Goal: Information Seeking & Learning: Check status

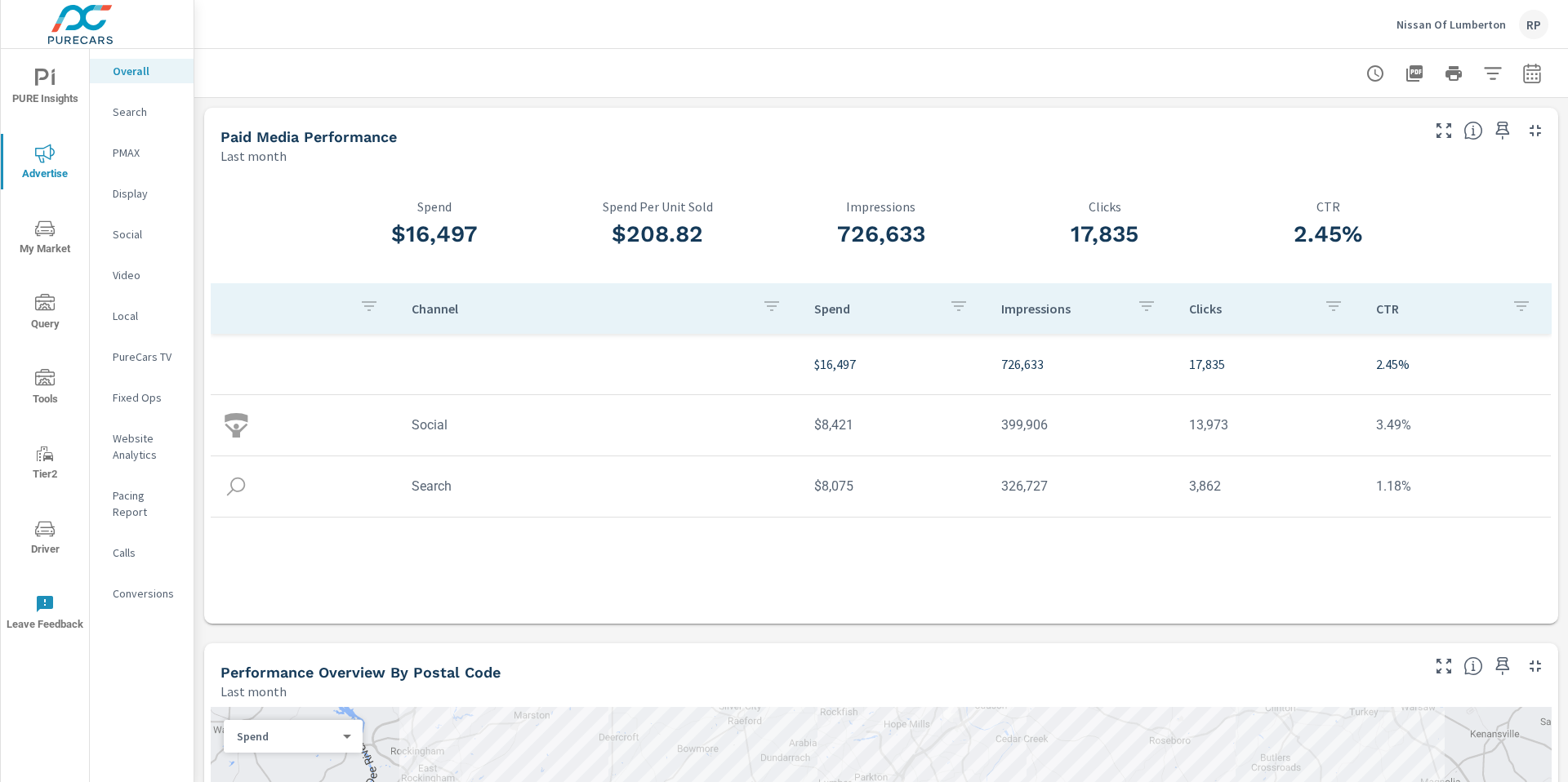
click at [62, 534] on span "Driver" at bounding box center [45, 539] width 79 height 40
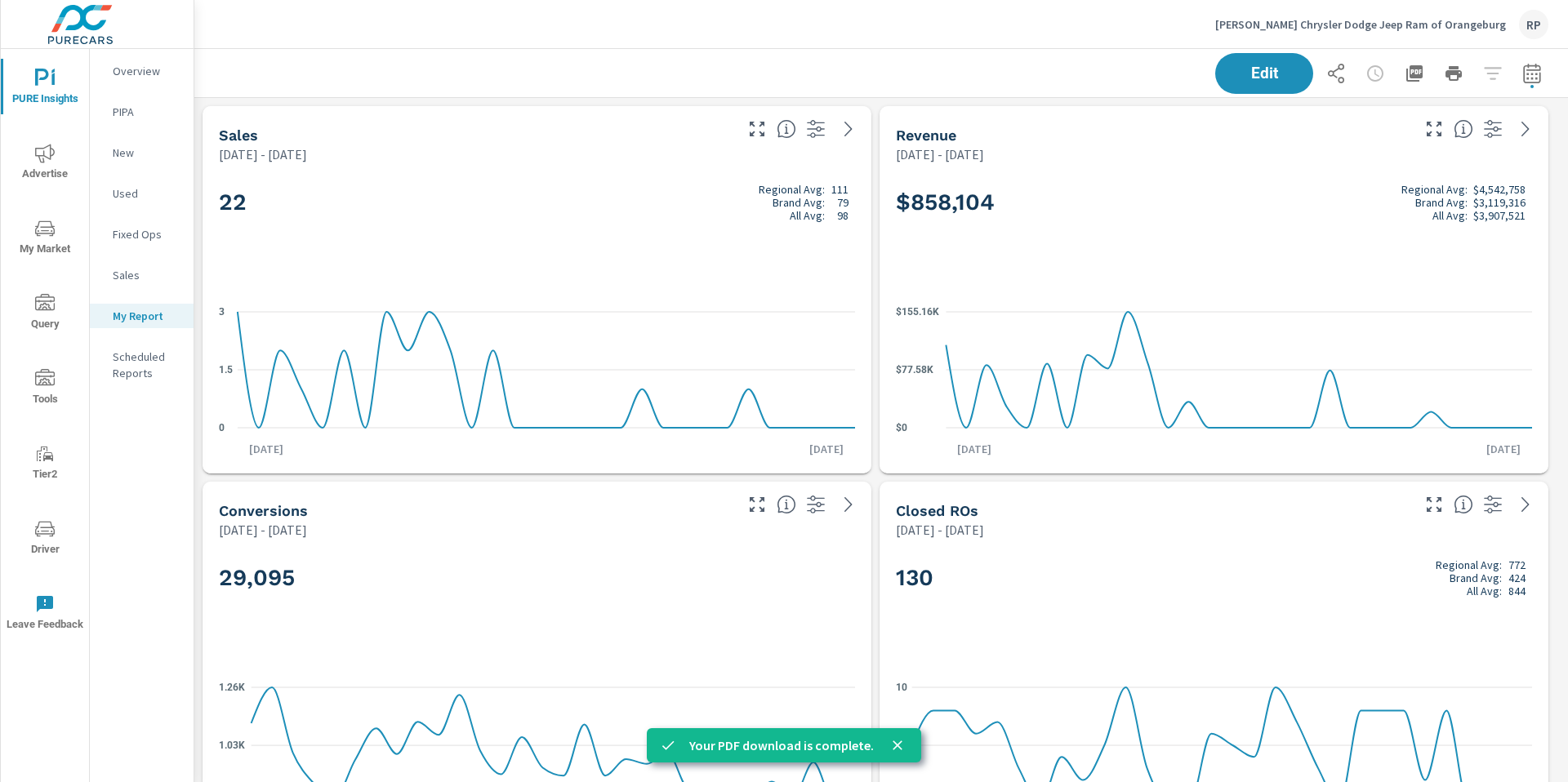
scroll to position [5481, 1387]
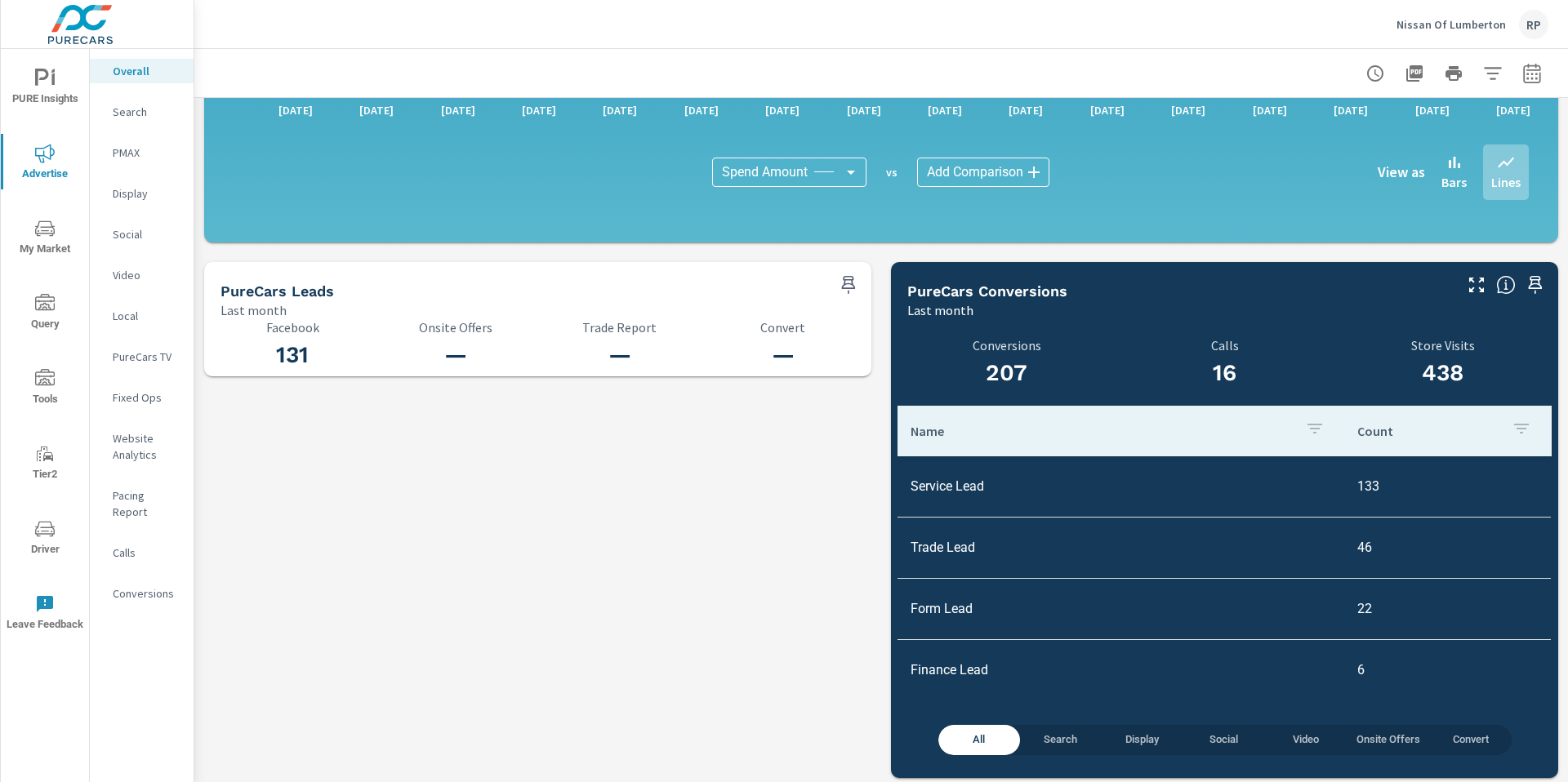
scroll to position [1496, 0]
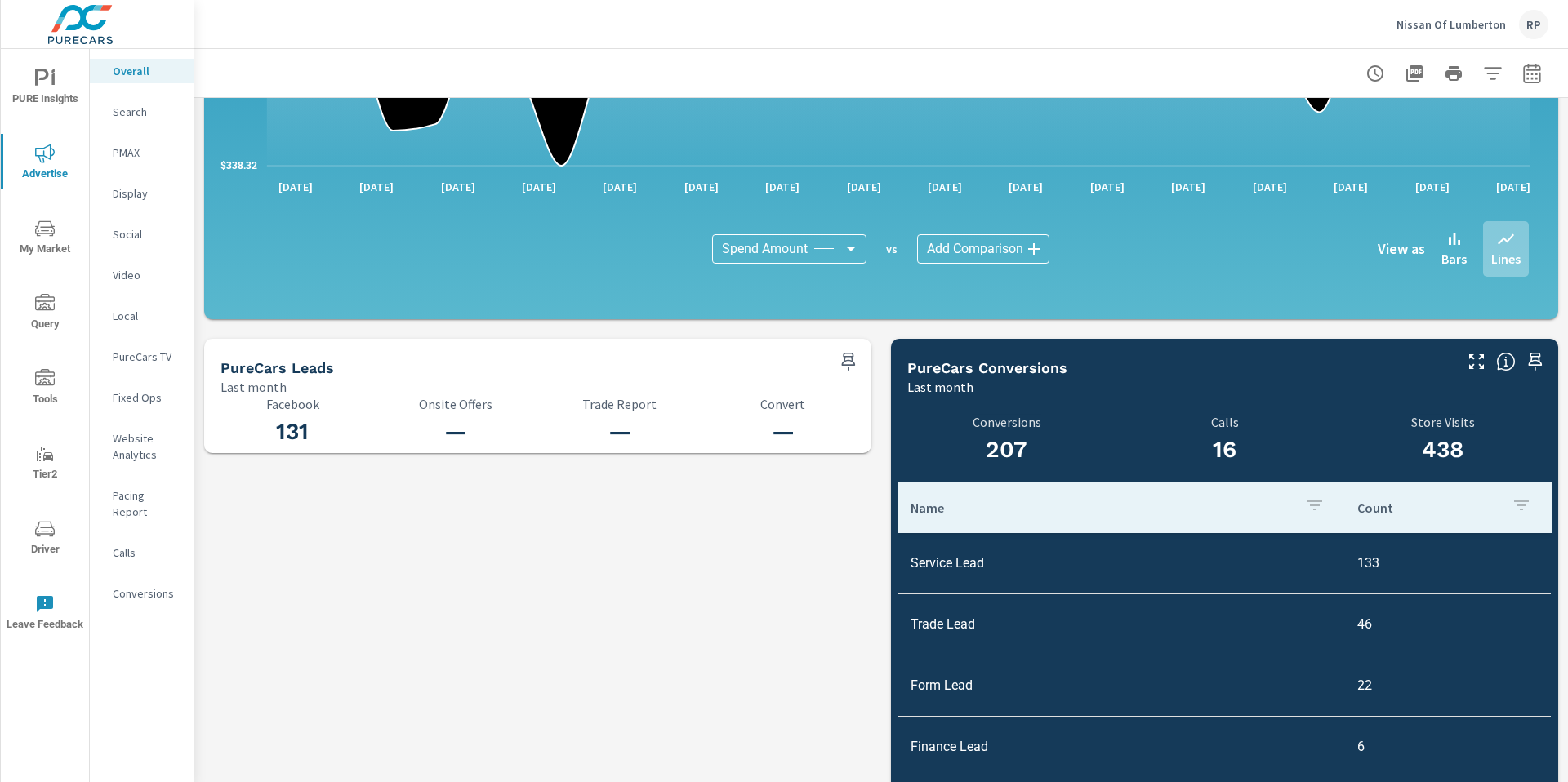
drag, startPoint x: 1567, startPoint y: 120, endPoint x: 1554, endPoint y: 541, distance: 421.2
click at [1547, 580] on div "Overall Performance Nissan Of Lumberton Report date range: Jul 01, 2025 - Jul 3…" at bounding box center [881, 416] width 1374 height 734
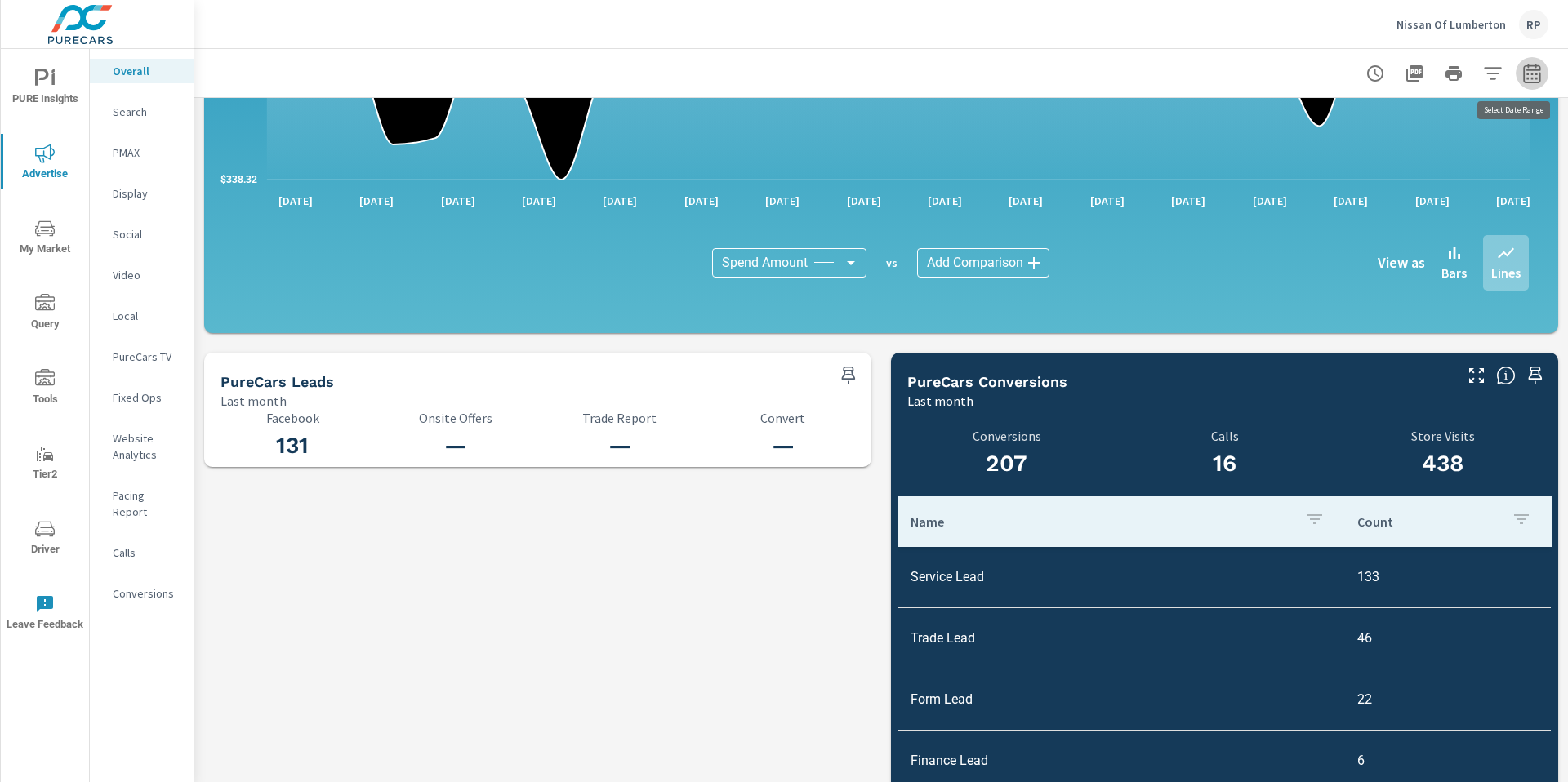
click at [1522, 61] on button "button" at bounding box center [1532, 73] width 33 height 33
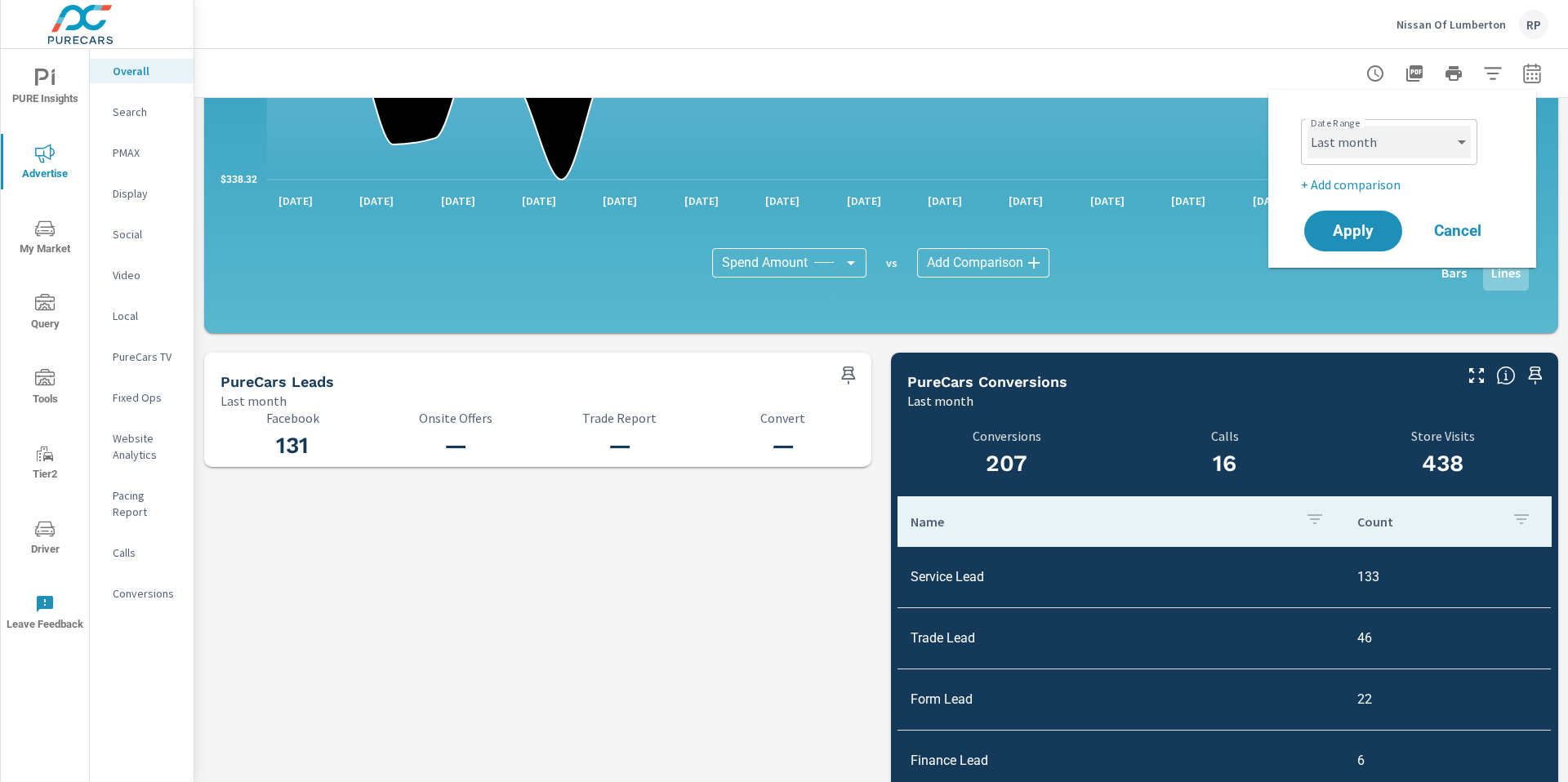
click at [1410, 133] on select "Custom Yesterday Last week Last 7 days Last 14 days Last 30 days Last 45 days L…" at bounding box center [1390, 142] width 163 height 33
click at [1308, 126] on select "Custom Yesterday Last week Last 7 days Last 14 days Last 30 days Last 45 days L…" at bounding box center [1390, 142] width 163 height 33
select select "Month to date"
click at [1369, 186] on p "+ Add comparison" at bounding box center [1405, 184] width 209 height 20
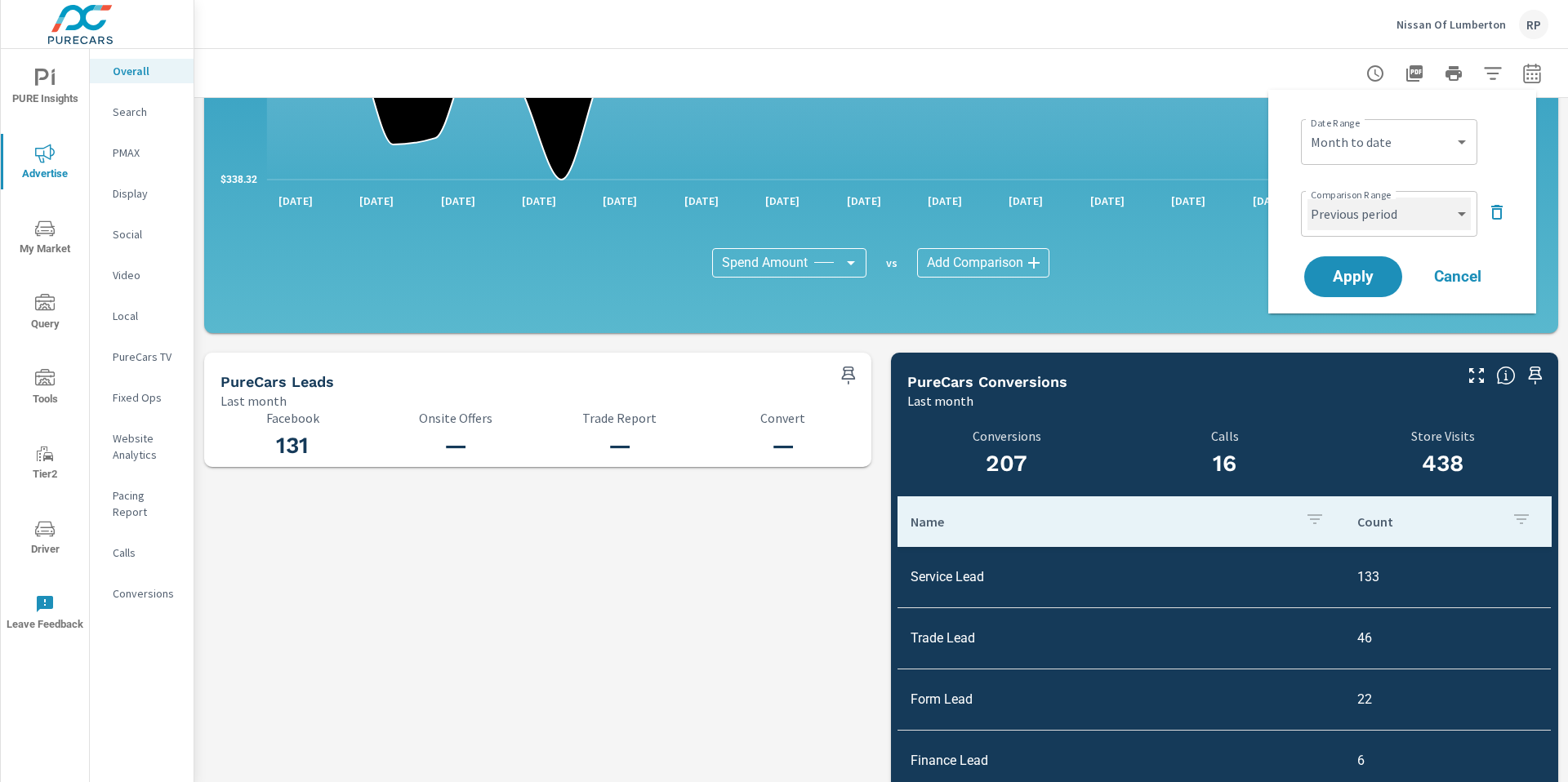
click at [1444, 215] on select "Custom Previous period Previous month Previous year" at bounding box center [1390, 214] width 163 height 33
click at [1308, 198] on select "Custom Previous period Previous month Previous year" at bounding box center [1390, 214] width 163 height 33
select select "custom"
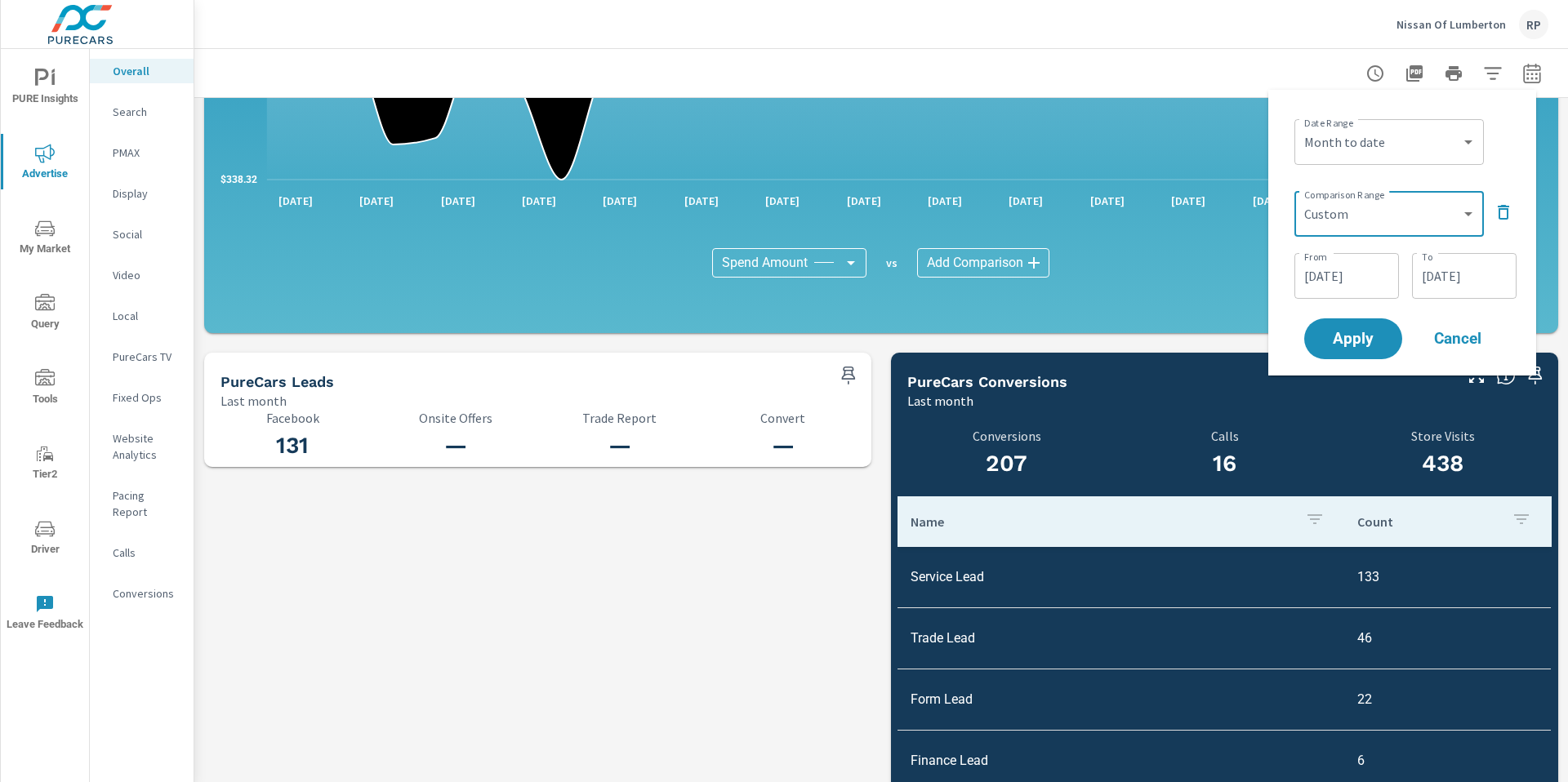
click at [1351, 265] on input "07/12/2025" at bounding box center [1346, 276] width 92 height 33
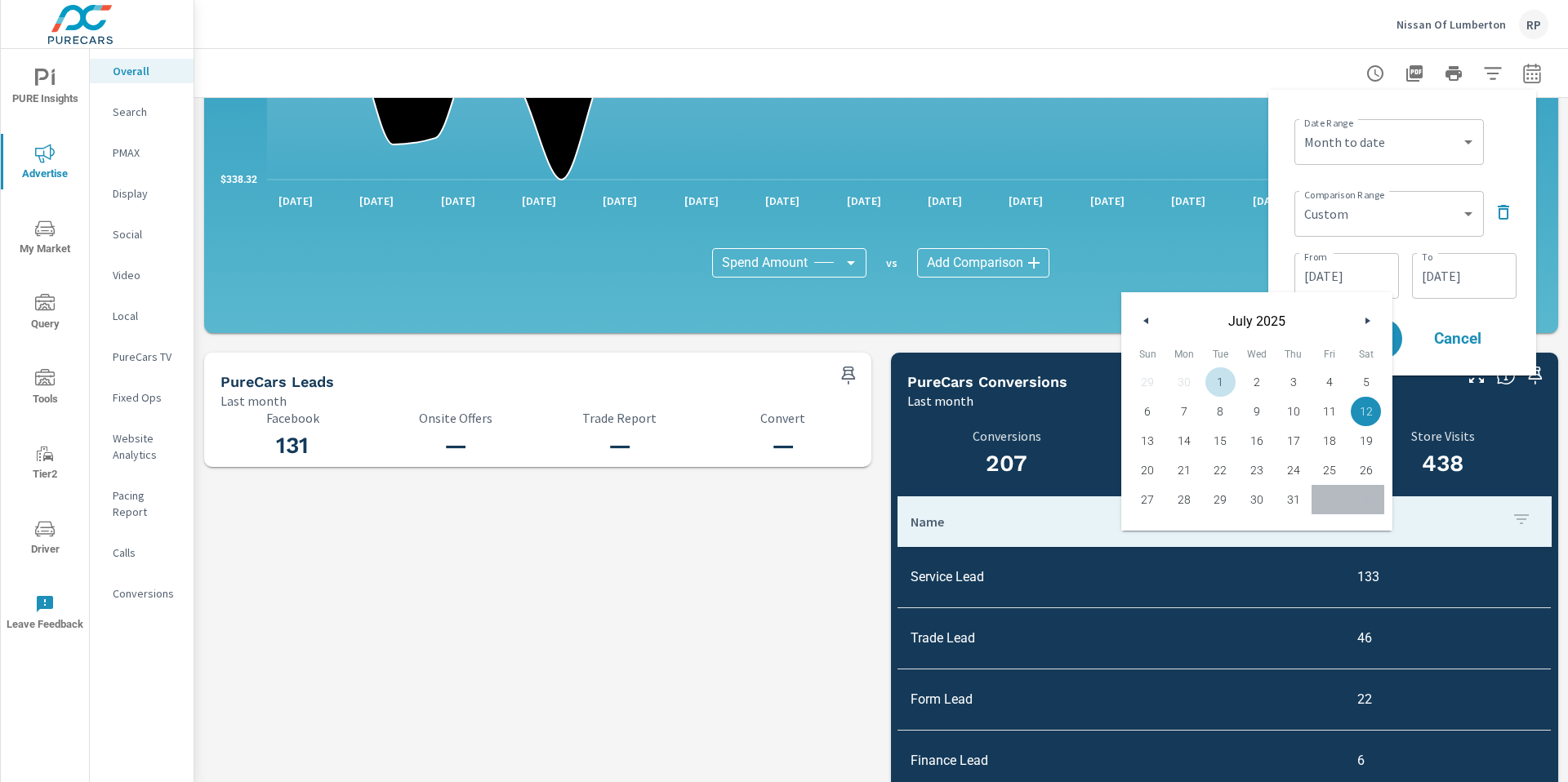
click at [1222, 371] on span "1" at bounding box center [1220, 382] width 36 height 22
type input "07/01/2025"
click at [1485, 283] on input "07/31/2025" at bounding box center [1464, 276] width 92 height 33
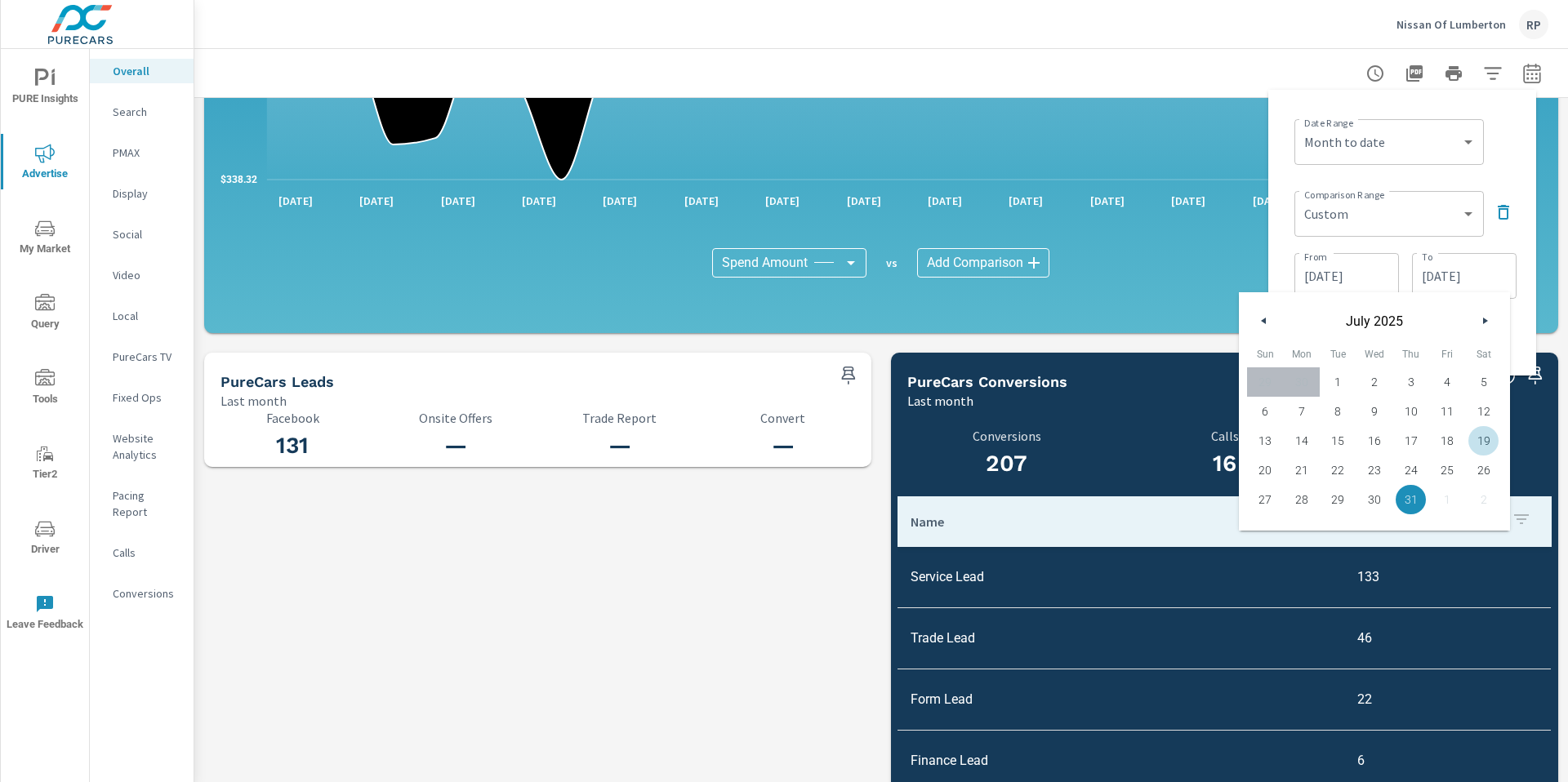
click at [1472, 437] on span "19" at bounding box center [1483, 441] width 36 height 22
type input "07/19/2025"
click at [1507, 163] on div "Date Range Custom Yesterday Last week Last 7 days Last 14 days Last 30 days Las…" at bounding box center [1405, 140] width 223 height 55
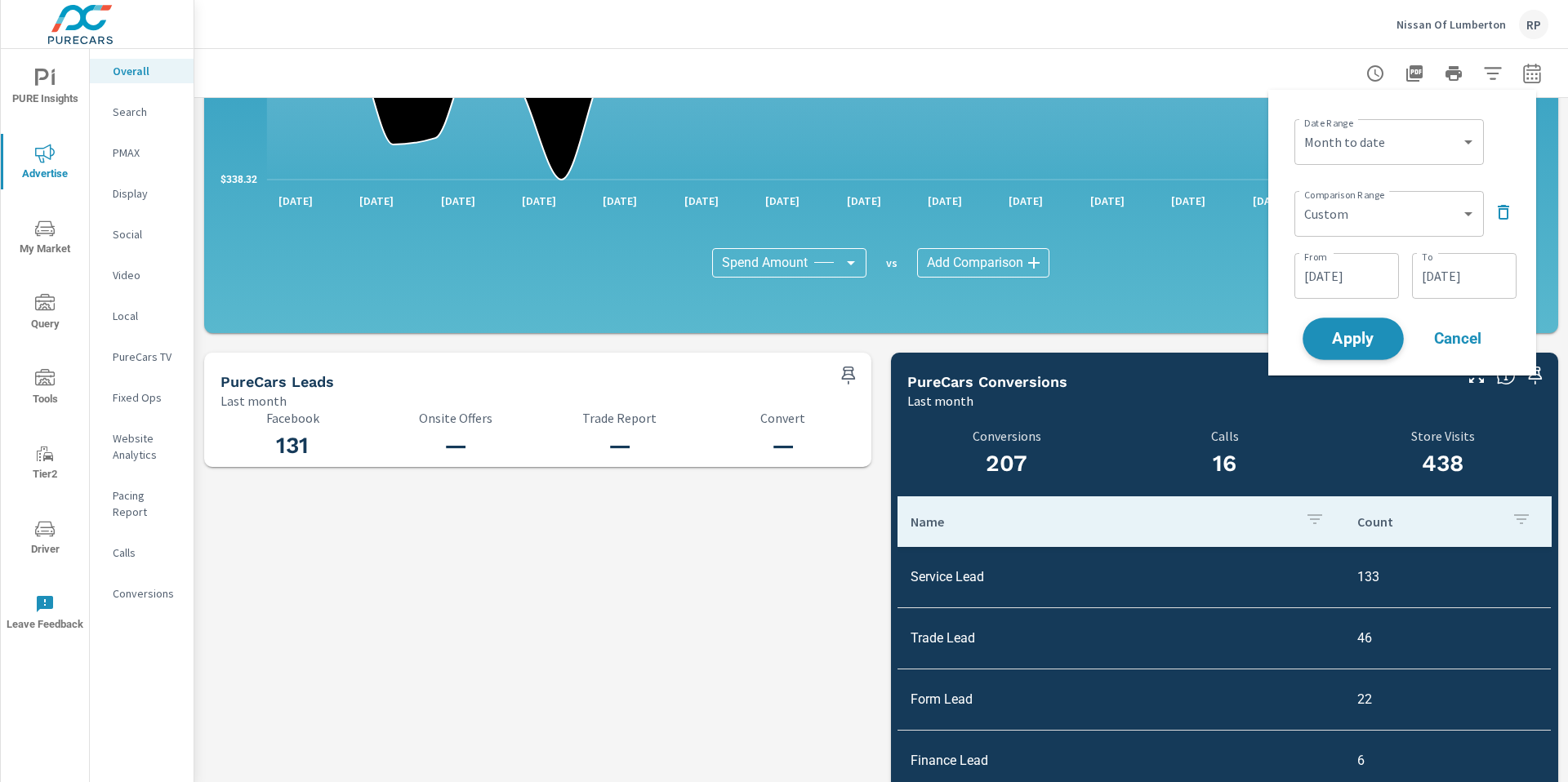
click at [1353, 353] on button "Apply" at bounding box center [1353, 339] width 101 height 42
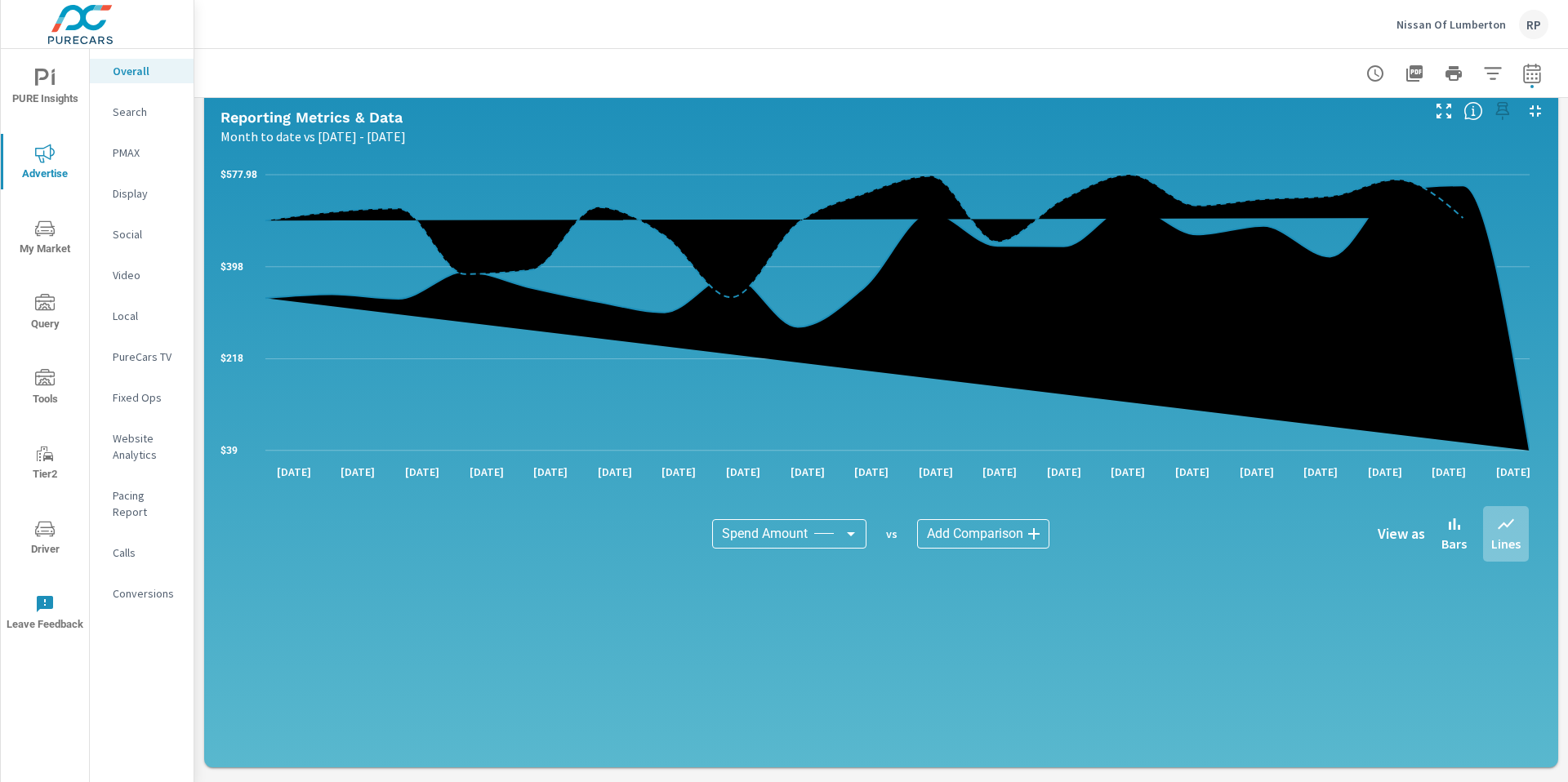
scroll to position [1960, 0]
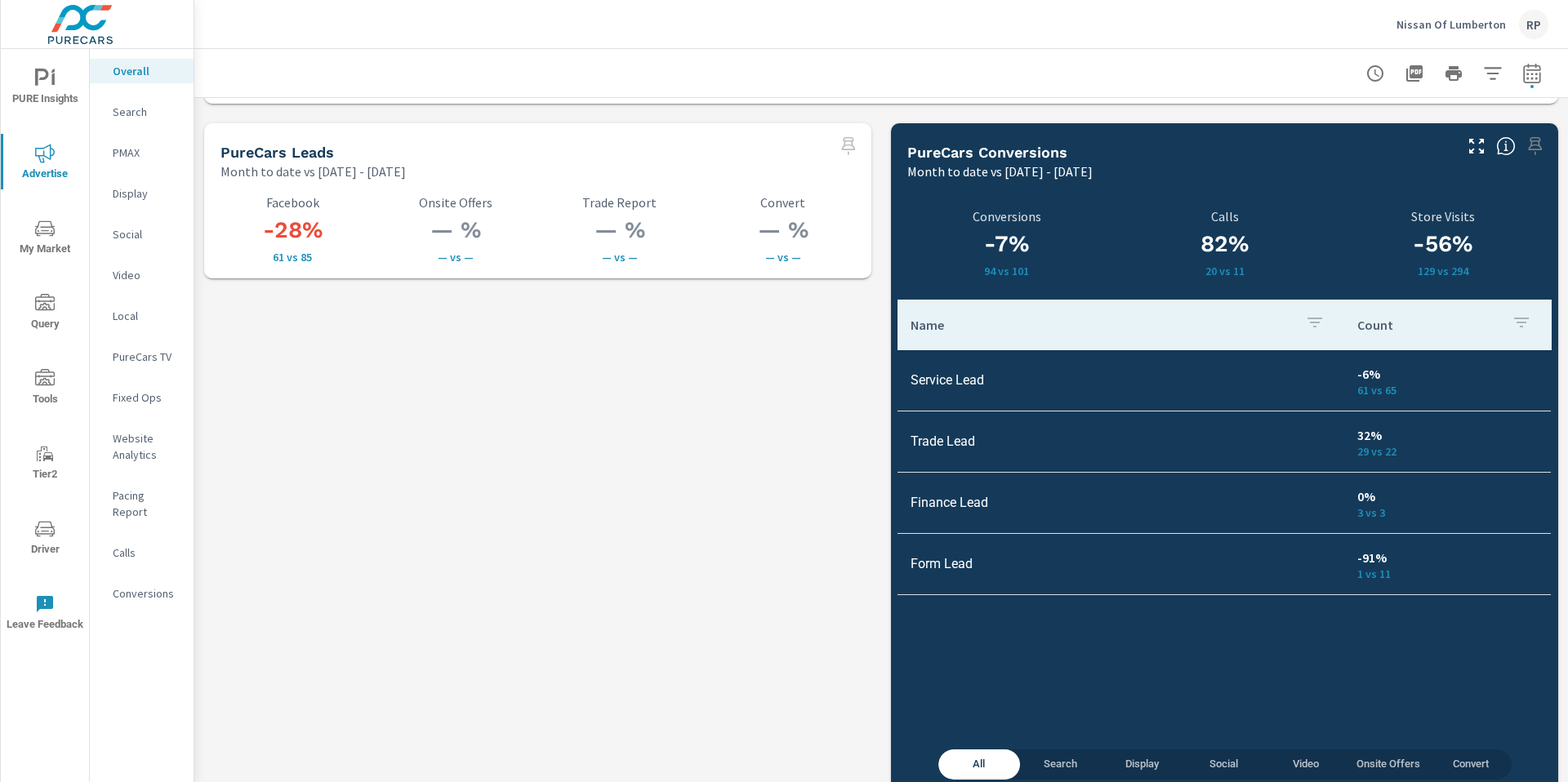
scroll to position [2287, 0]
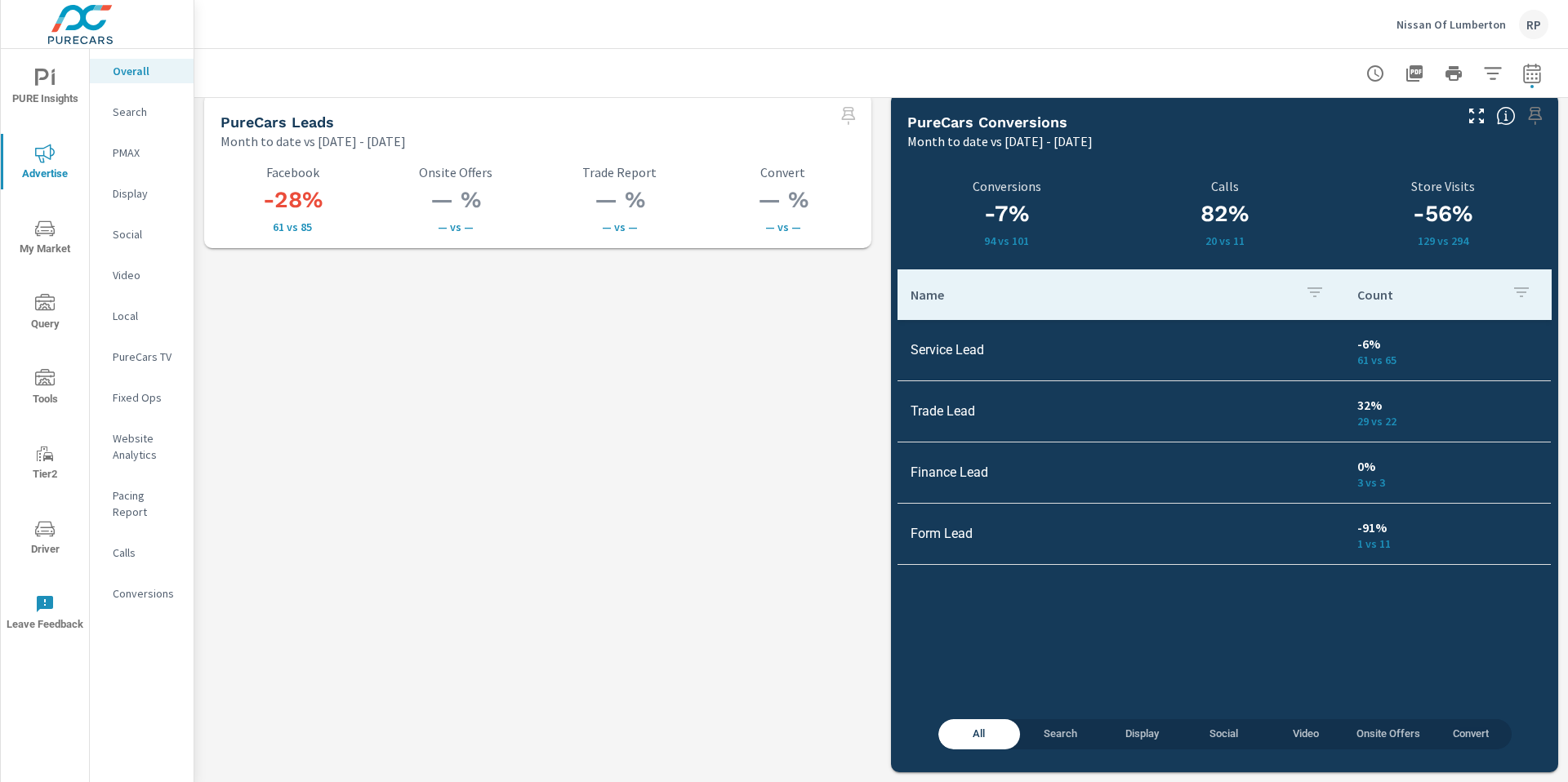
click at [1219, 725] on span "Social" at bounding box center [1224, 734] width 62 height 19
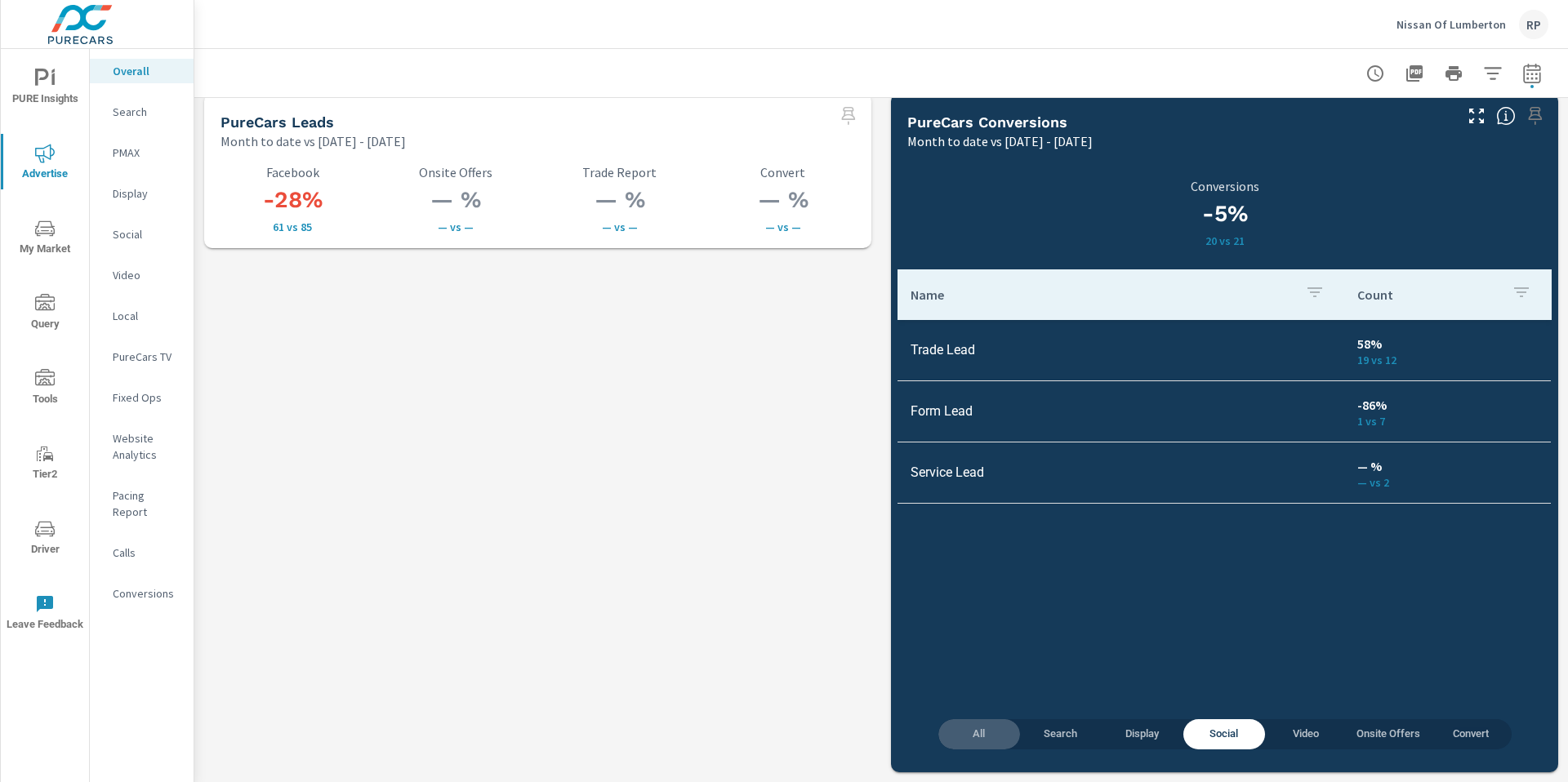
click at [978, 731] on span "All" at bounding box center [979, 734] width 62 height 19
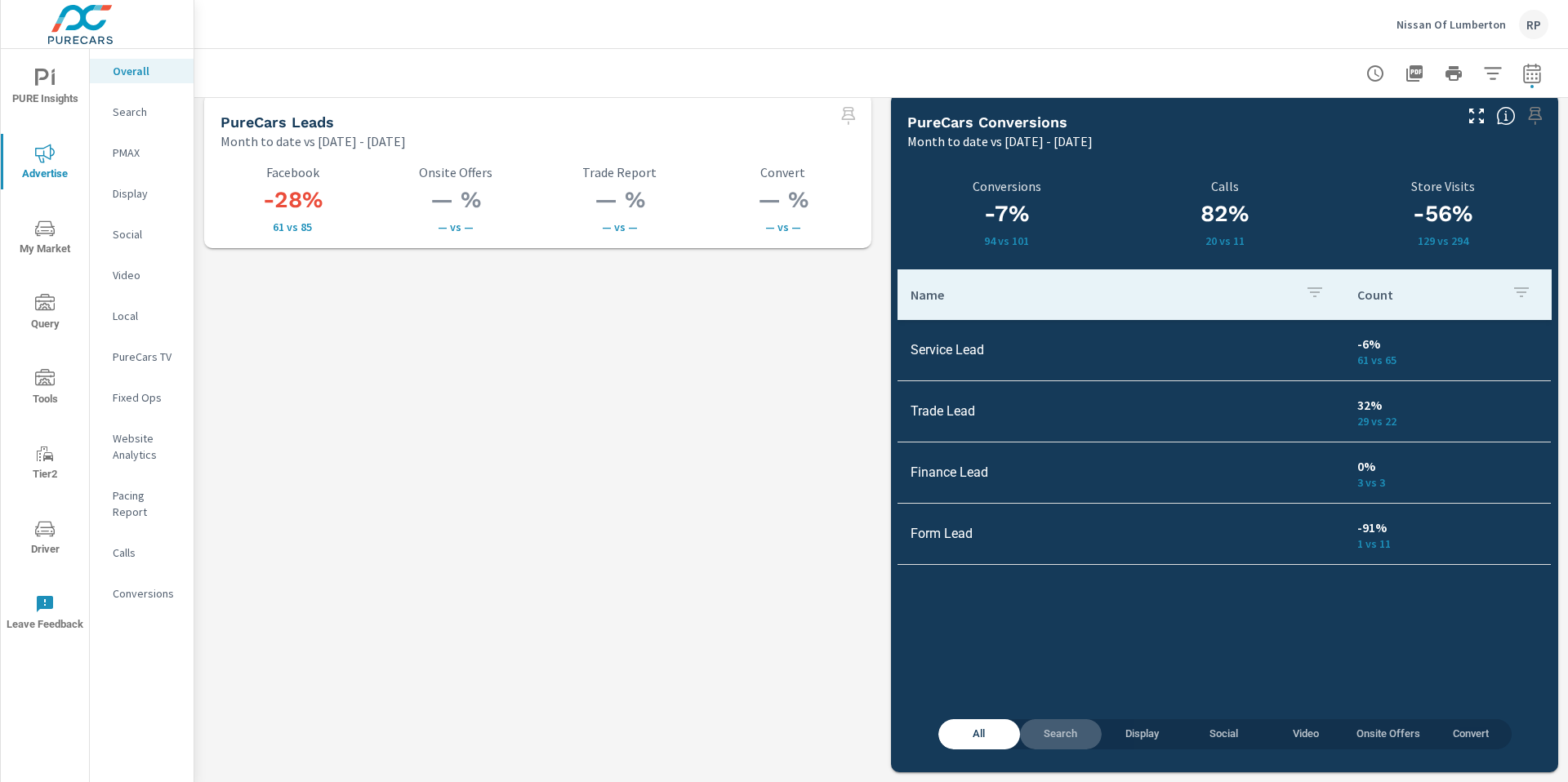
click at [1064, 730] on span "Search" at bounding box center [1061, 734] width 62 height 19
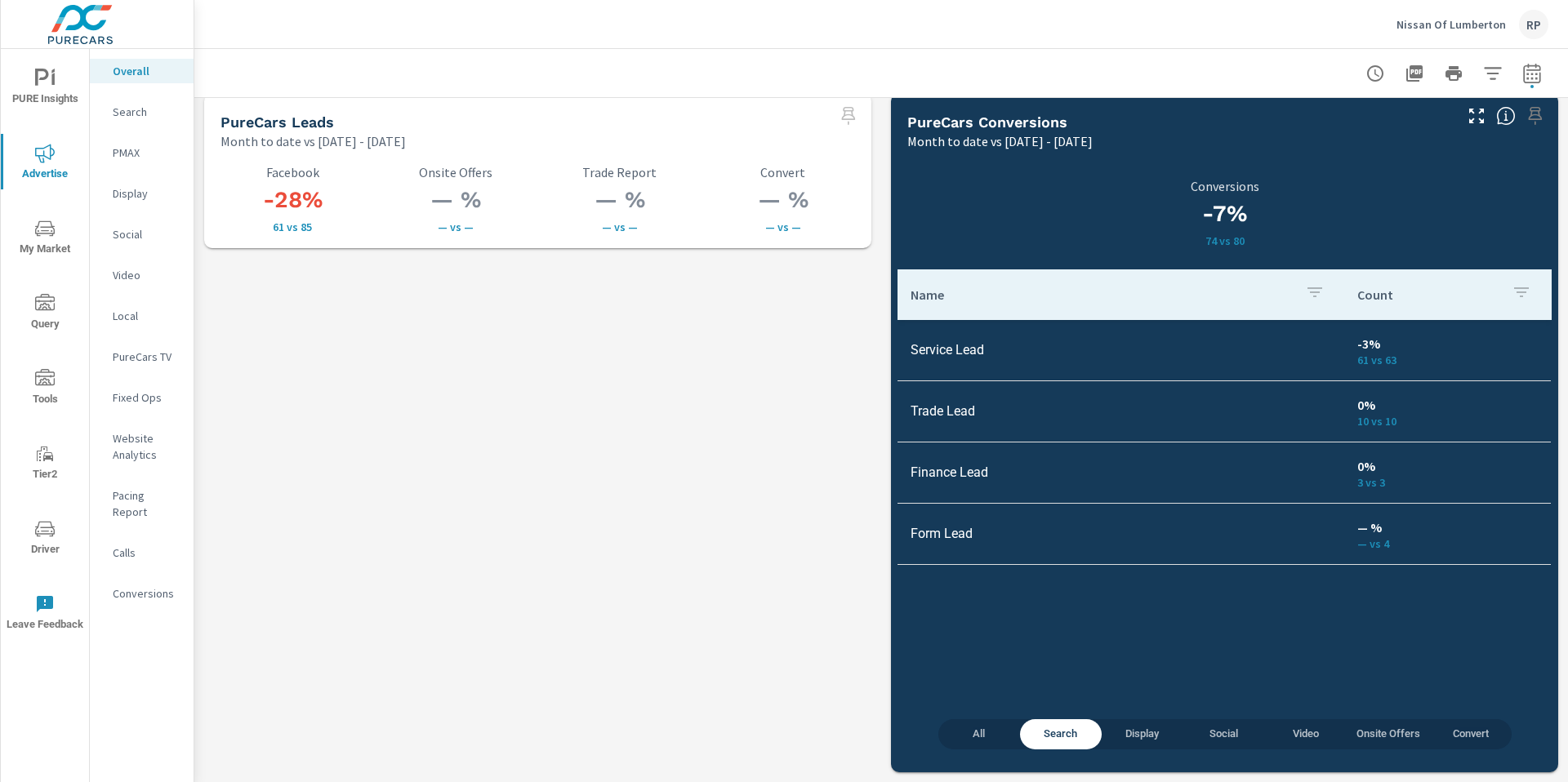
click at [1145, 735] on span "Display" at bounding box center [1143, 734] width 62 height 19
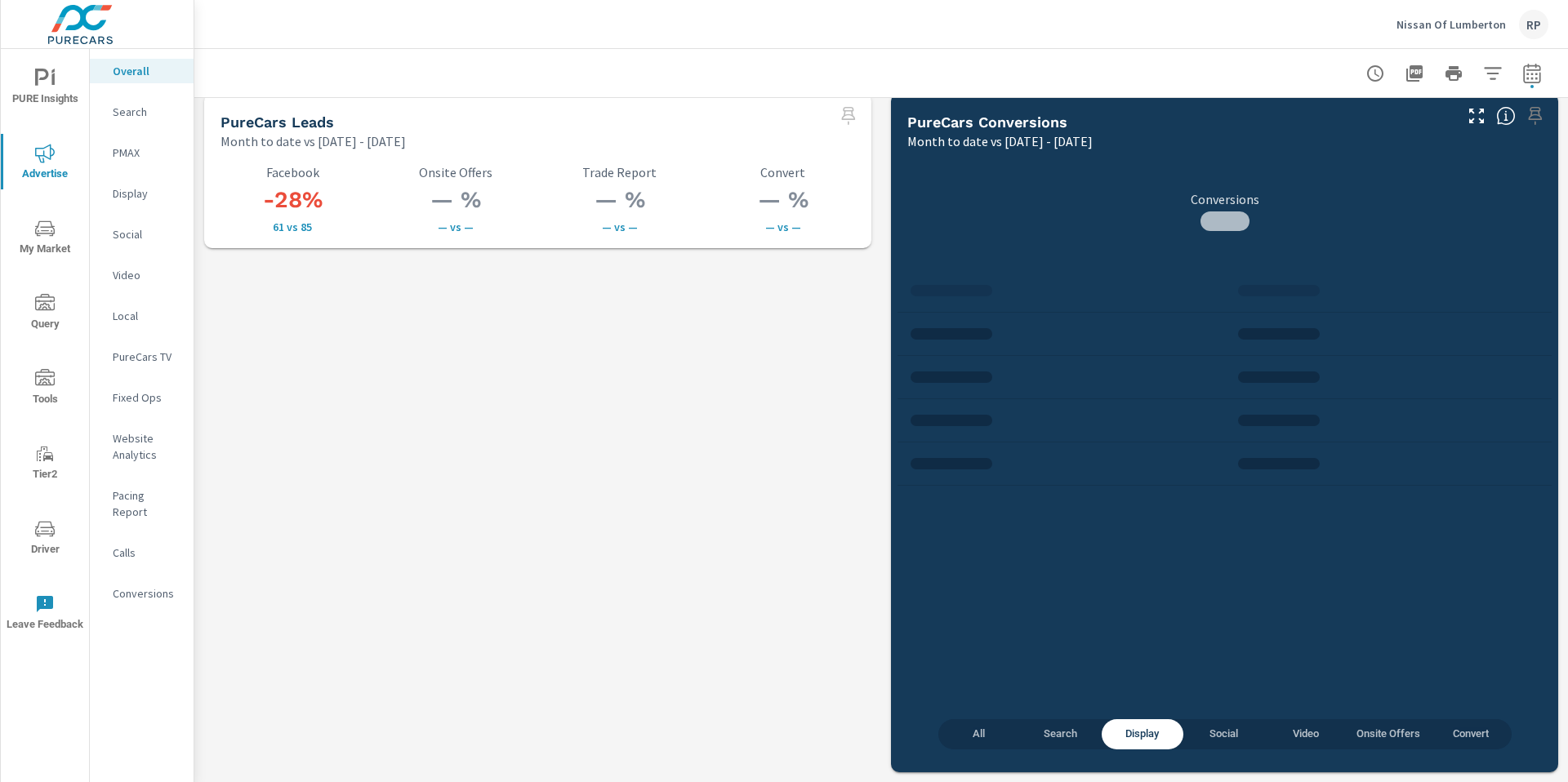
click at [1194, 734] on span "Social" at bounding box center [1224, 734] width 62 height 19
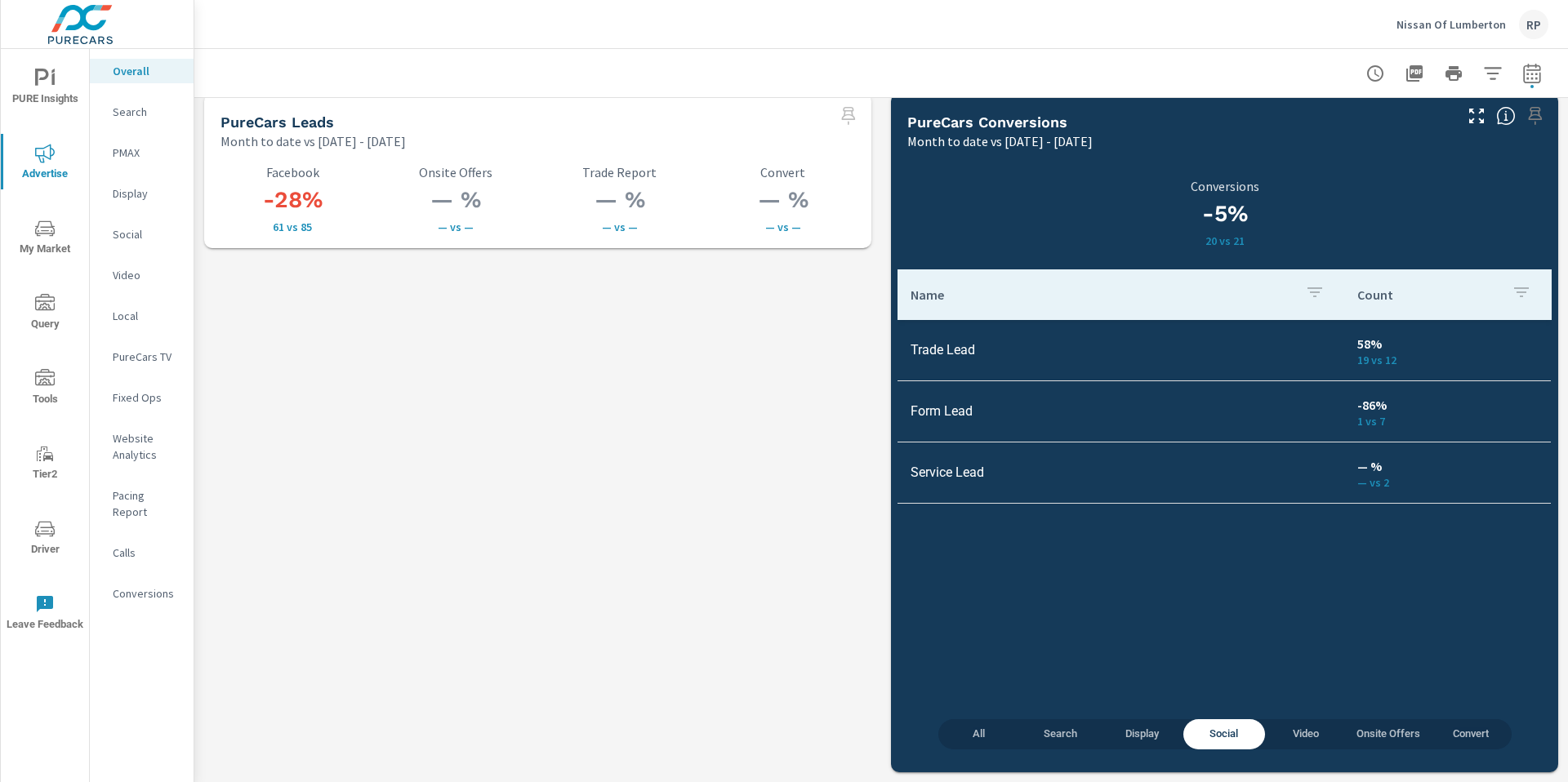
click at [979, 736] on span "All" at bounding box center [979, 734] width 62 height 19
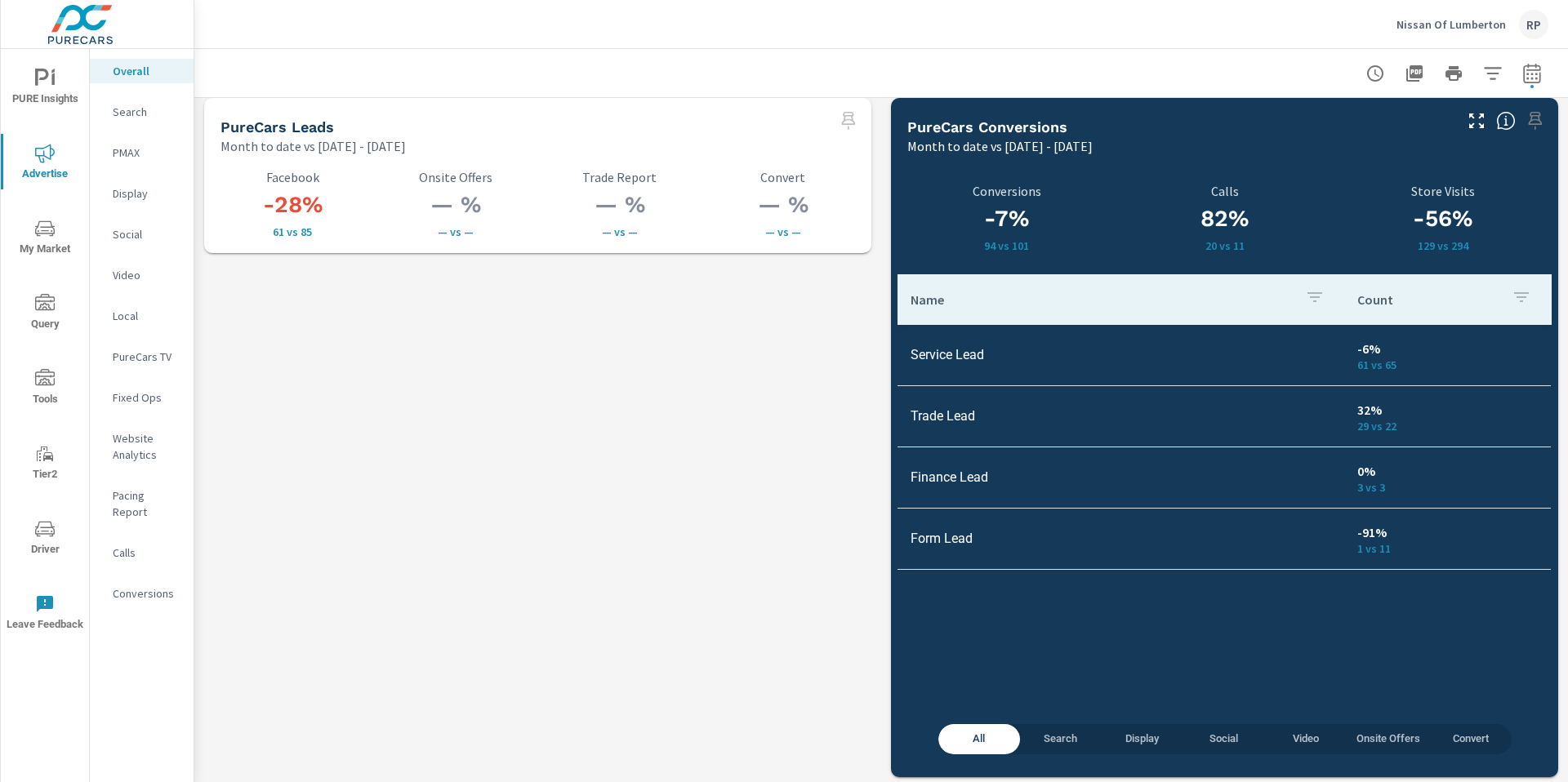
scroll to position [2287, 0]
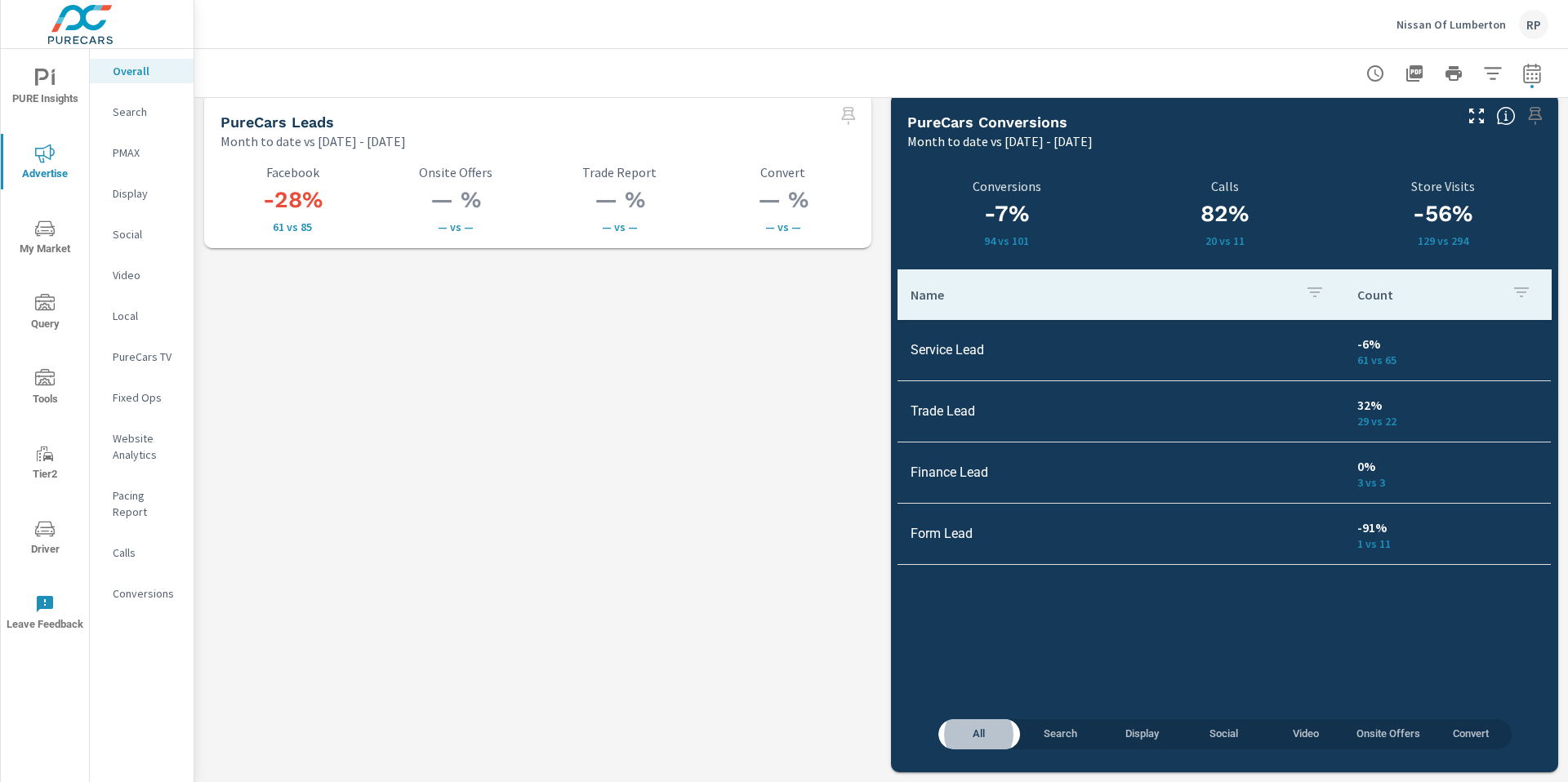
click at [1209, 735] on span "Social" at bounding box center [1224, 734] width 62 height 19
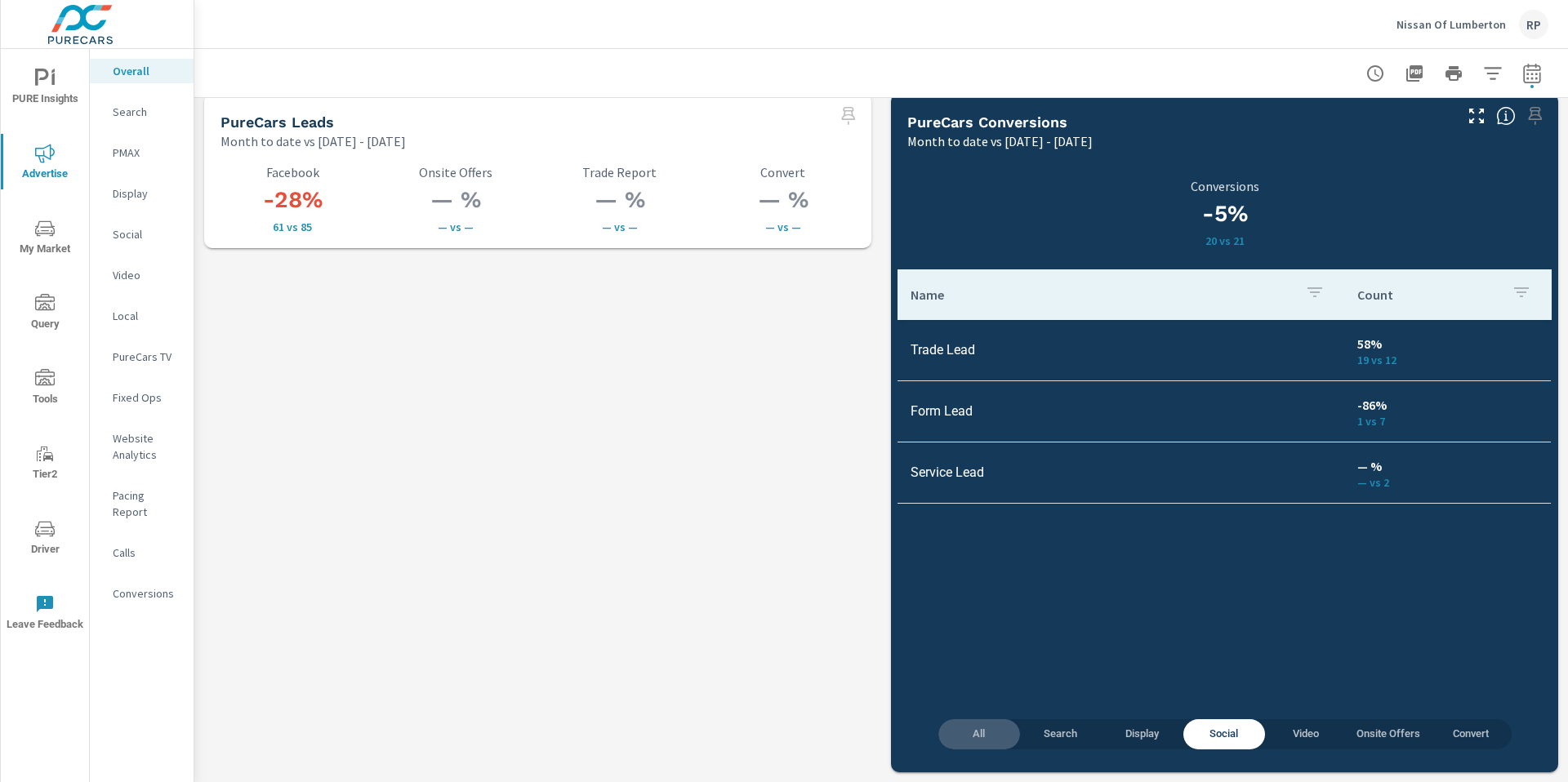
click at [974, 732] on span "All" at bounding box center [979, 734] width 62 height 19
